Goal: Find specific page/section: Find specific page/section

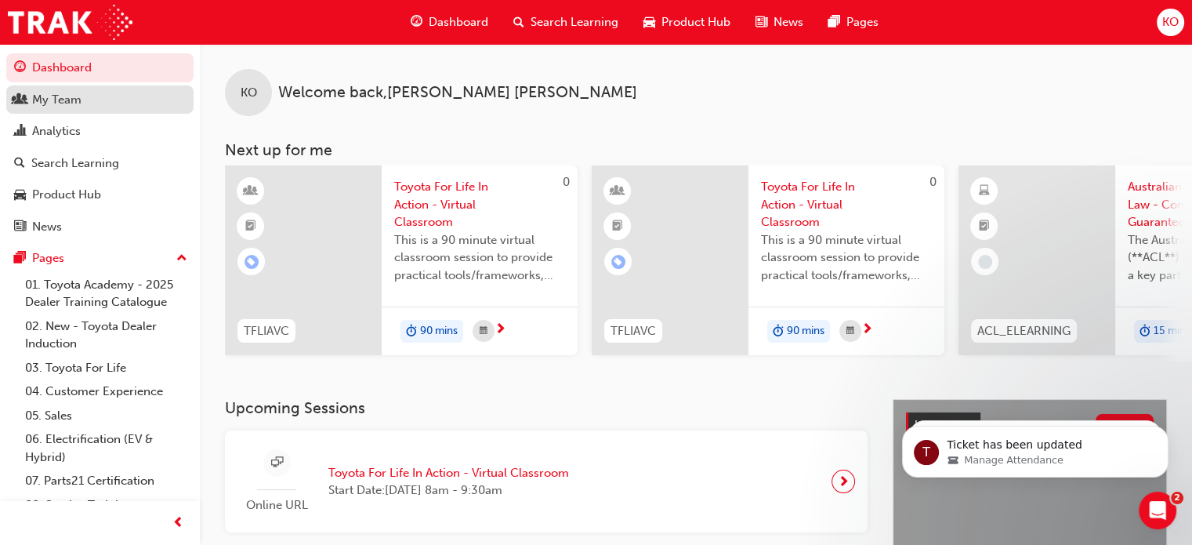
click at [42, 103] on div "My Team" at bounding box center [56, 100] width 49 height 18
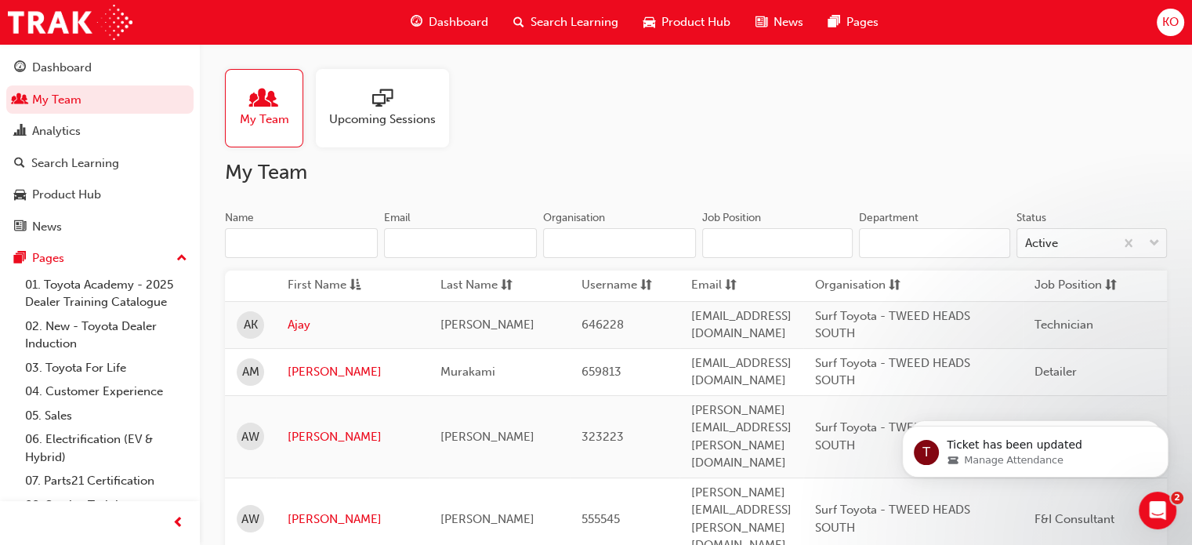
click at [326, 241] on input "Name" at bounding box center [301, 243] width 153 height 30
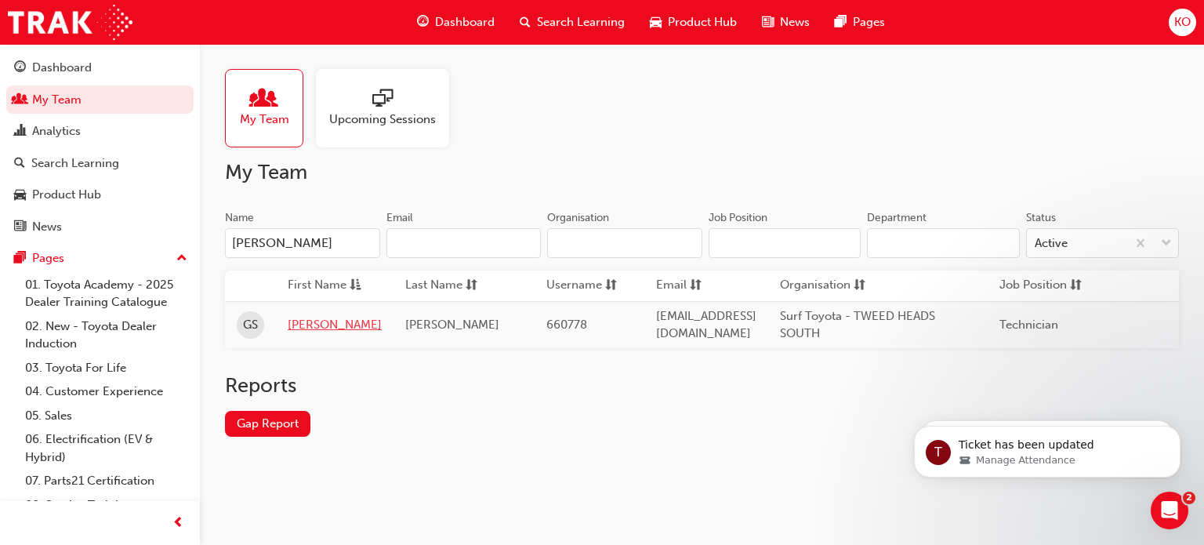
type input "[PERSON_NAME]"
